Goal: Find contact information: Find contact information

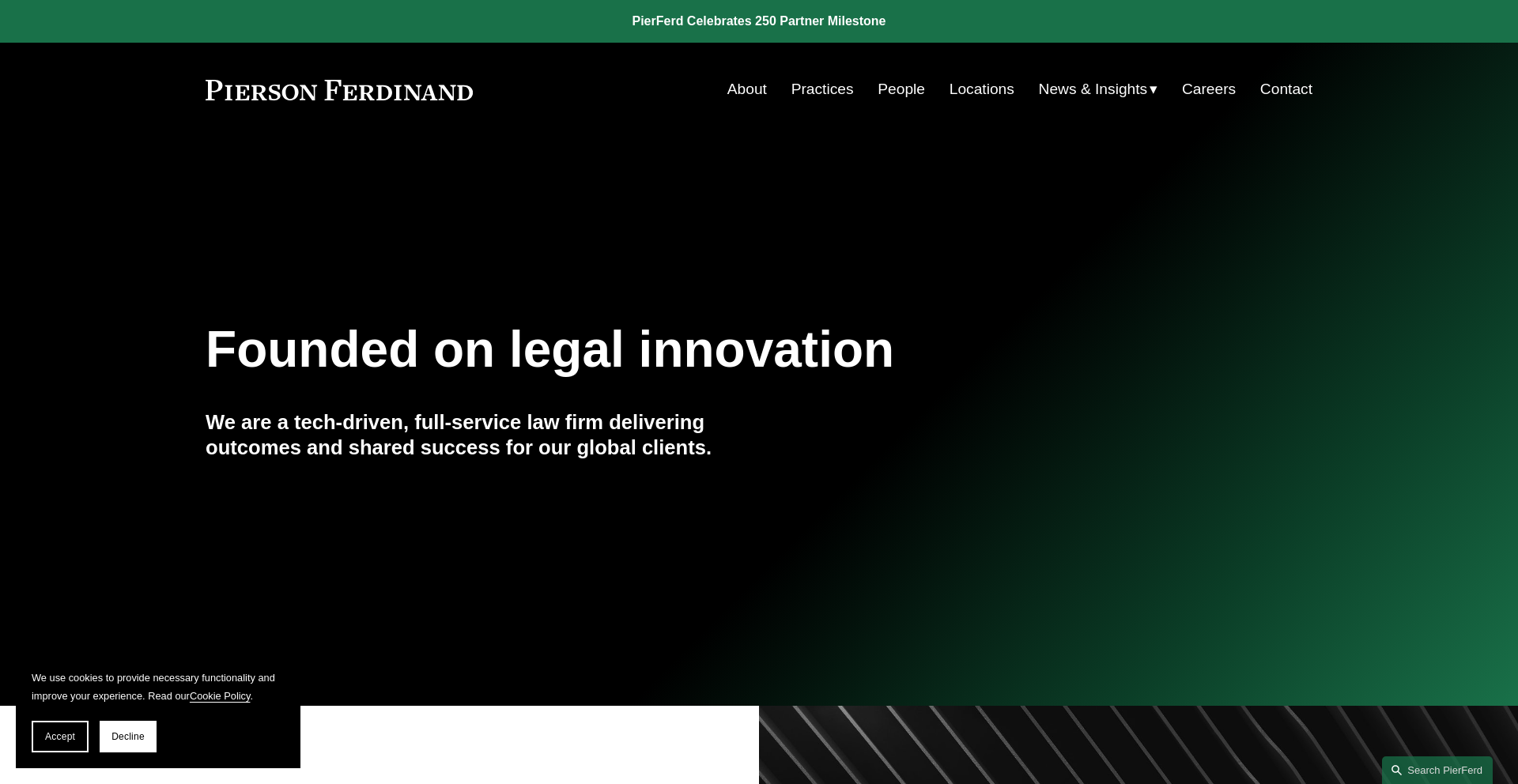
scroll to position [53, 0]
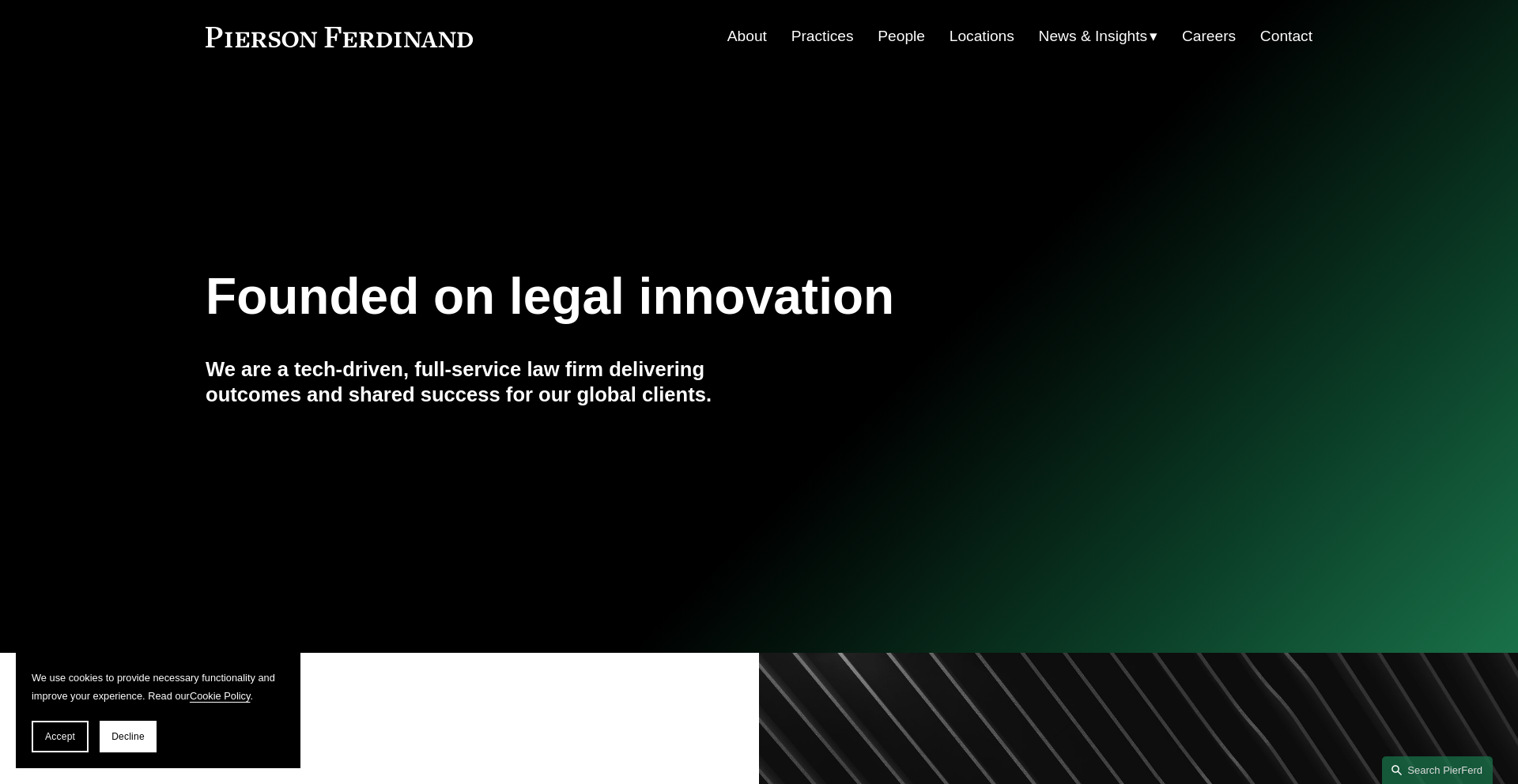
click at [909, 32] on link "People" at bounding box center [901, 37] width 47 height 30
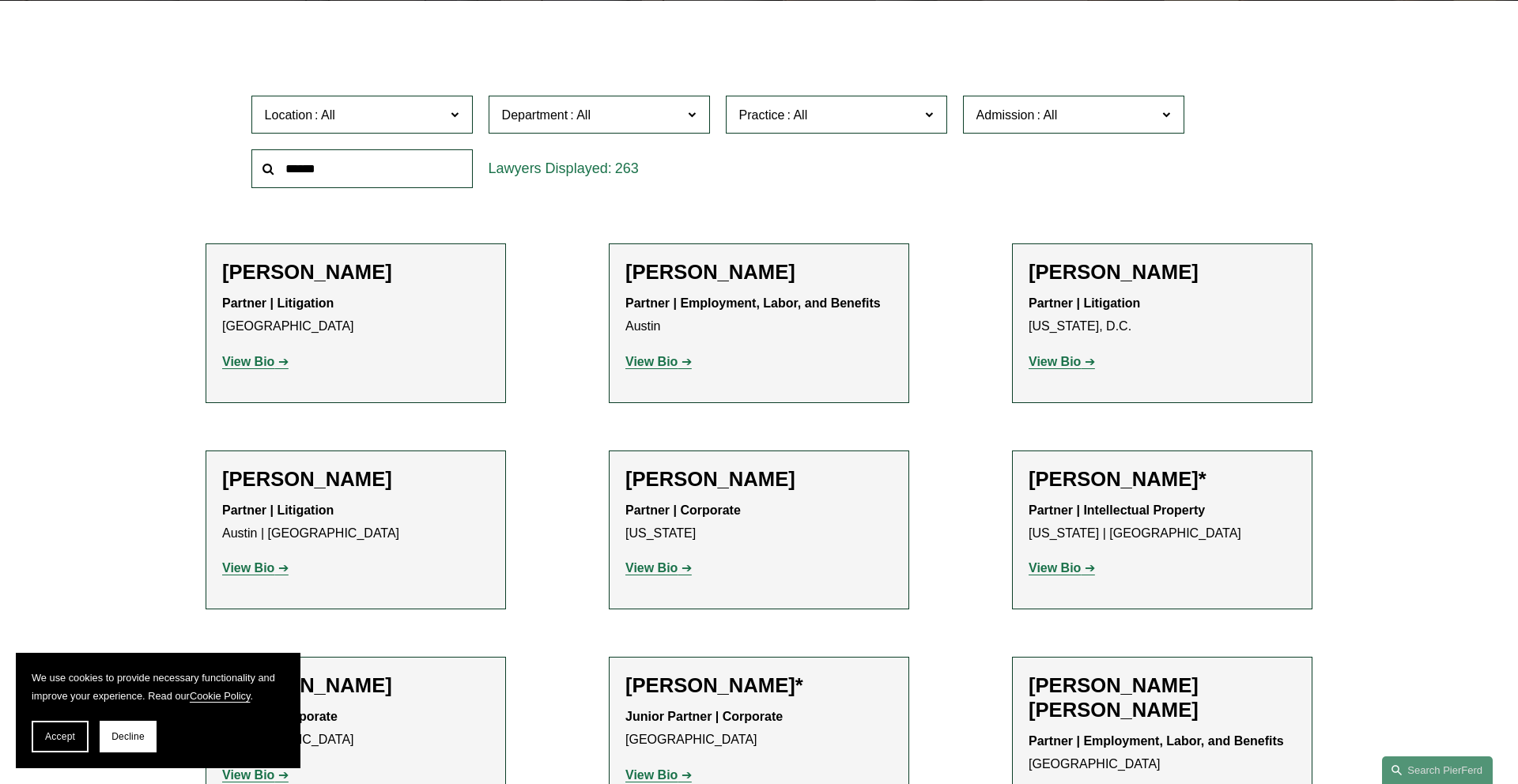
scroll to position [482, 0]
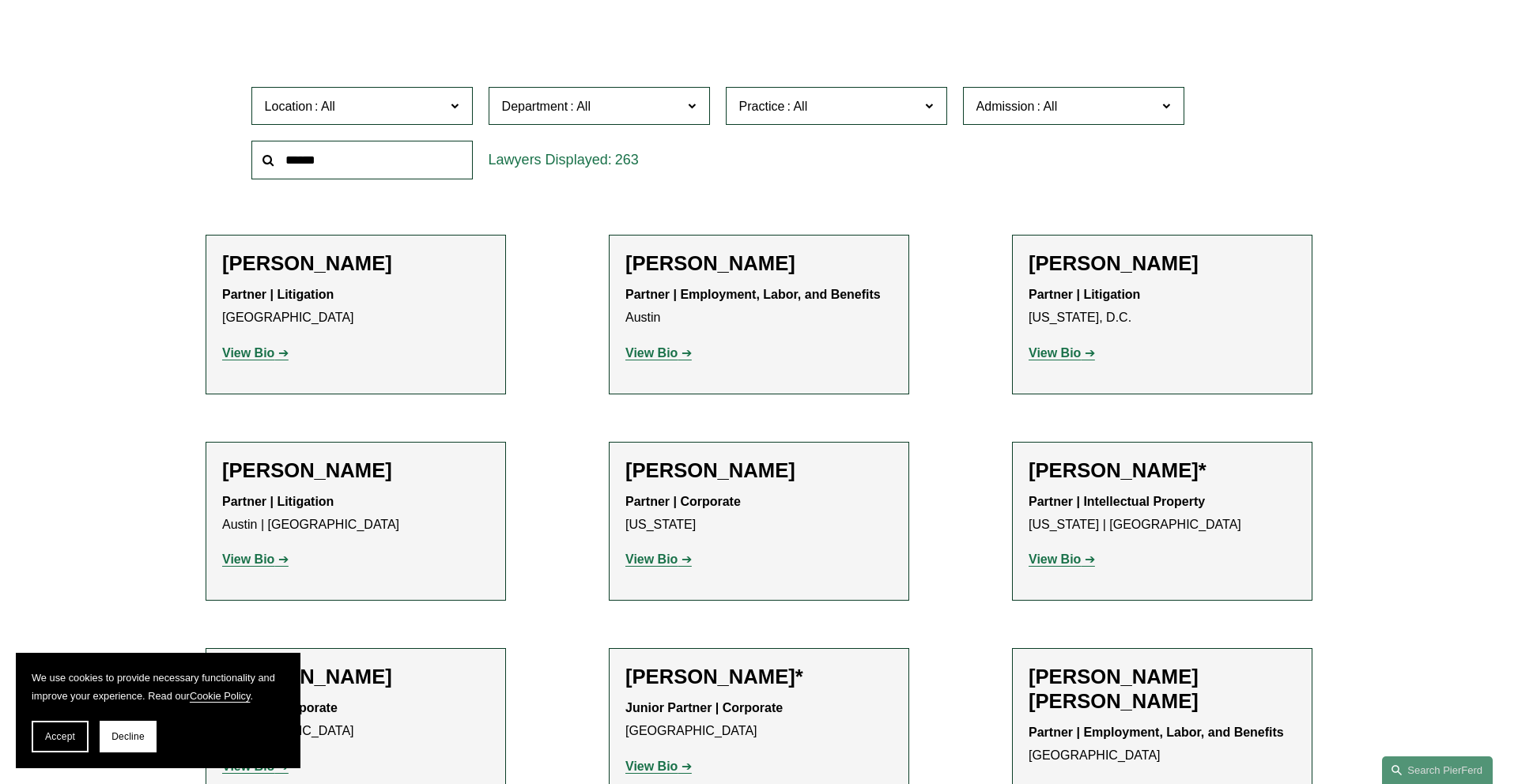
click at [438, 151] on input "text" at bounding box center [362, 159] width 221 height 38
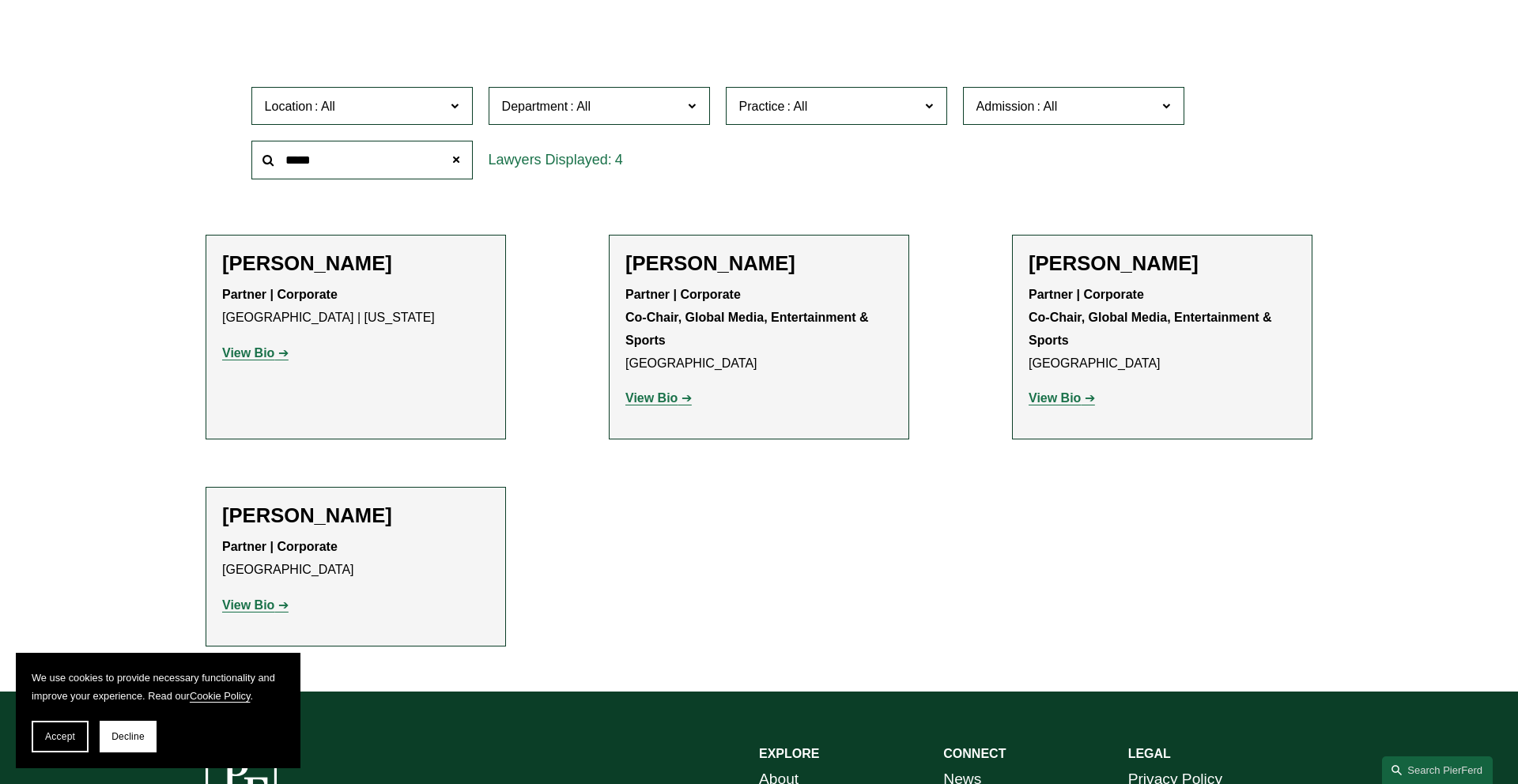
type input "*****"
click at [667, 387] on div "Partner | Corporate Co-Chair, Global Media, Entertainment & Sports [GEOGRAPHIC_…" at bounding box center [759, 346] width 268 height 126
click at [644, 397] on strong "View Bio" at bounding box center [652, 397] width 52 height 13
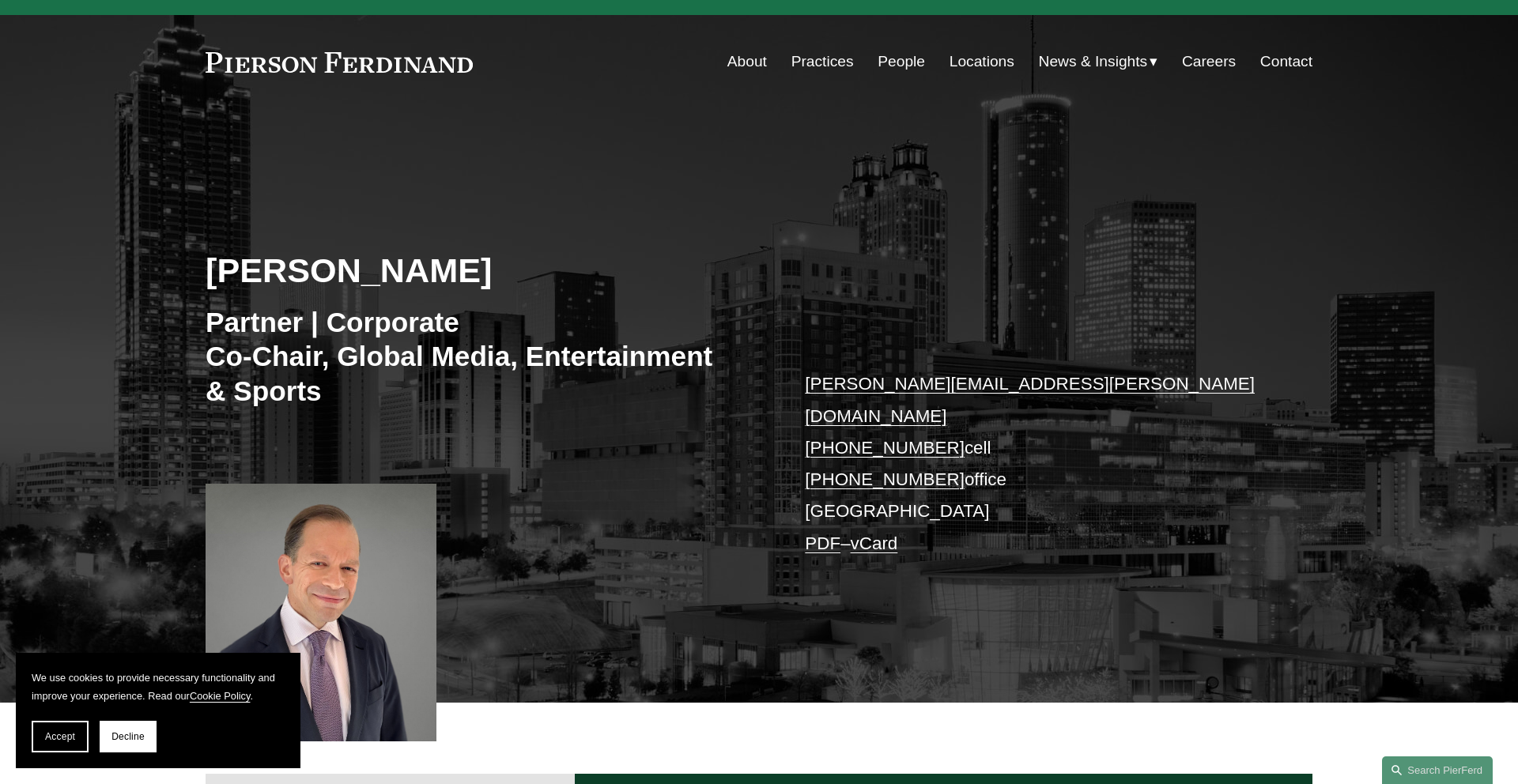
scroll to position [46, 0]
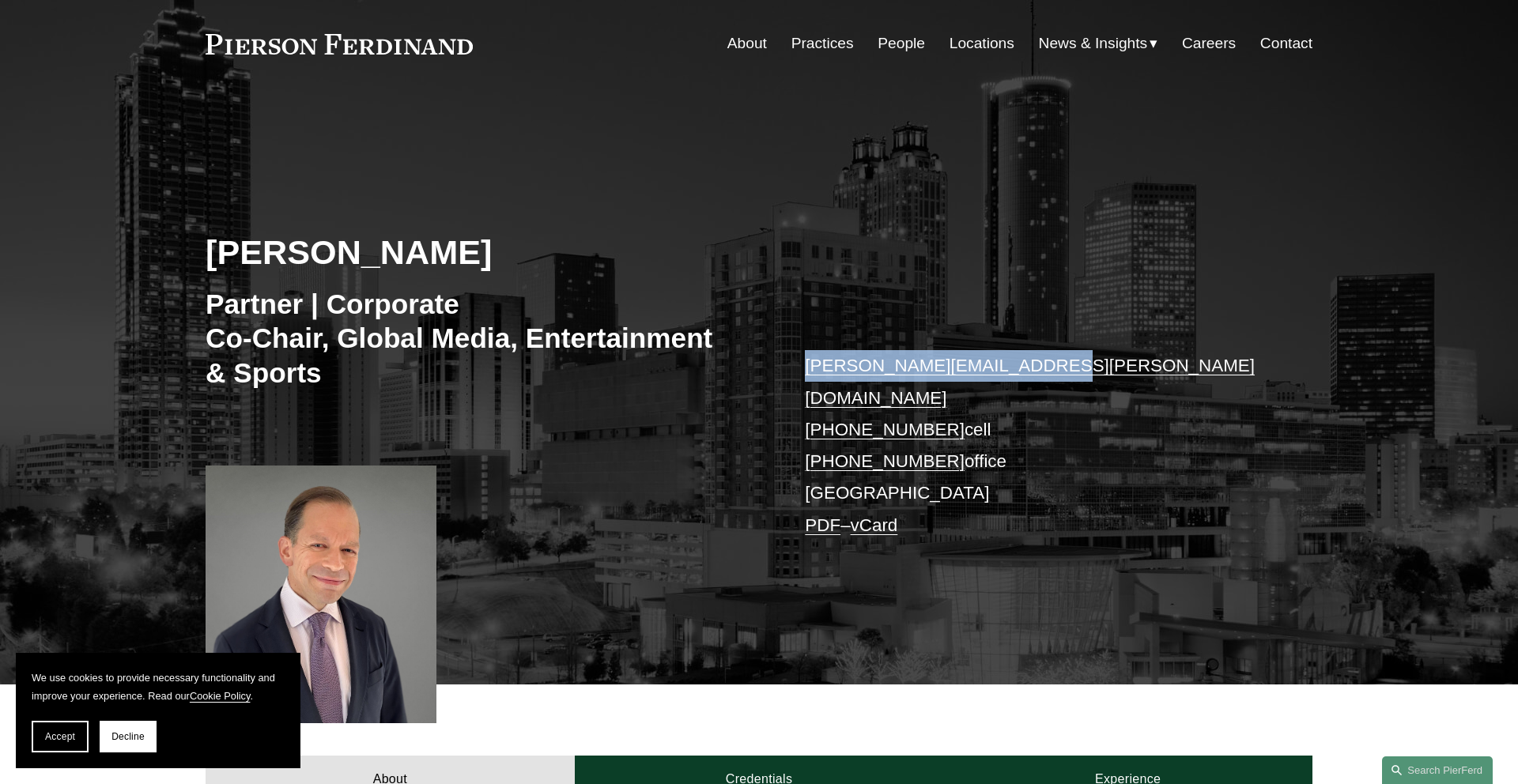
drag, startPoint x: 1073, startPoint y: 373, endPoint x: 785, endPoint y: 360, distance: 288.3
click at [785, 360] on div "Steven S. Sidman Partner | Corporate Co-Chair, Global Media, Entertainment & Sp…" at bounding box center [759, 410] width 1518 height 548
copy link "steven.sidman@pierferd.com"
drag, startPoint x: 203, startPoint y: 47, endPoint x: 444, endPoint y: 65, distance: 241.7
click at [444, 65] on div "Skip to Content About Practices People Locations" at bounding box center [759, 43] width 1518 height 93
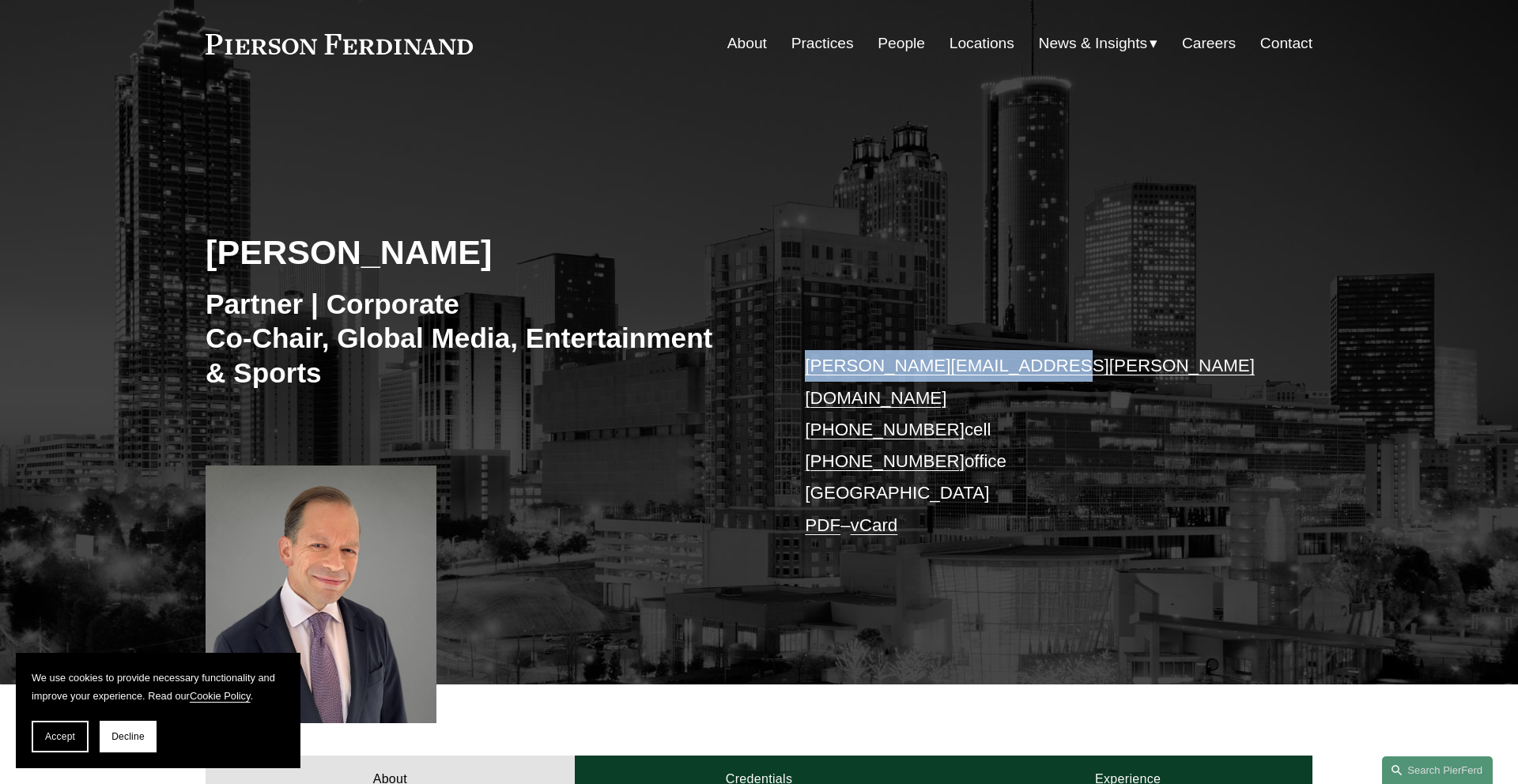
drag, startPoint x: 1072, startPoint y: 362, endPoint x: 790, endPoint y: 351, distance: 282.2
click at [790, 351] on div "Steven S. Sidman Partner | Corporate Co-Chair, Global Media, Entertainment & Sp…" at bounding box center [759, 410] width 1518 height 548
copy link "steven.sidman@pierferd.com"
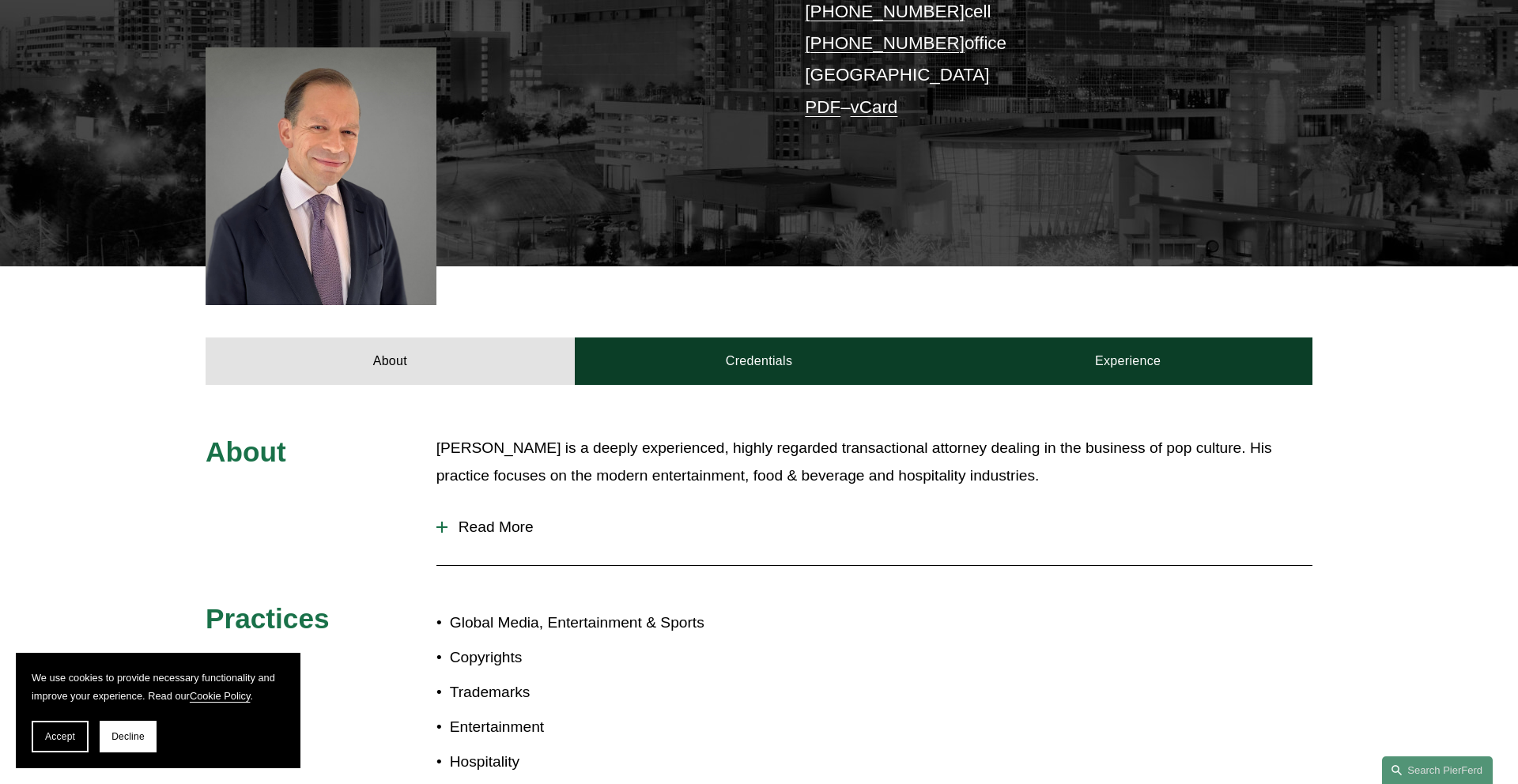
scroll to position [1001, 0]
